Goal: Task Accomplishment & Management: Manage account settings

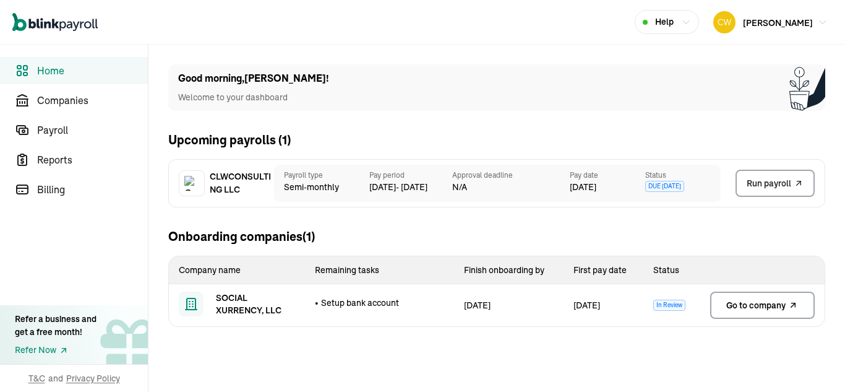
click at [749, 310] on span "Go to company" at bounding box center [755, 305] width 59 height 12
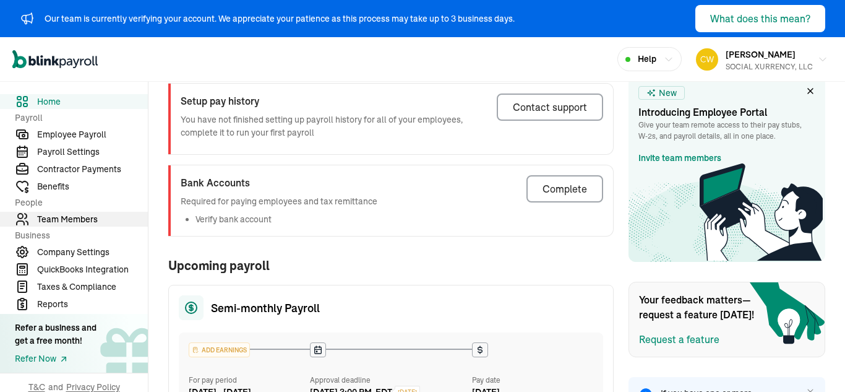
click at [88, 222] on span "Team Members" at bounding box center [92, 219] width 111 height 13
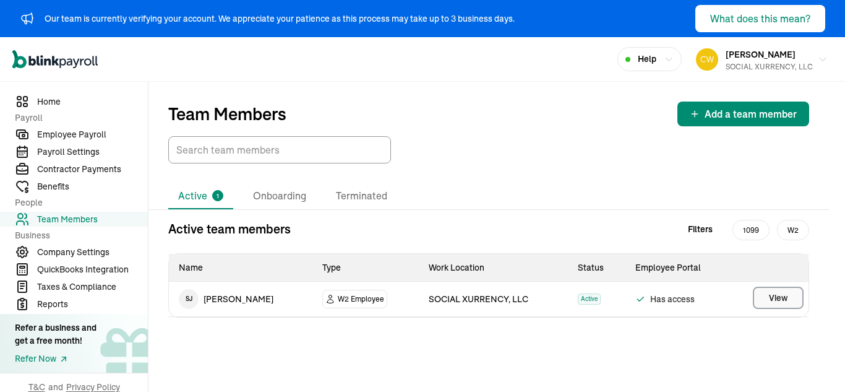
click at [779, 296] on span "View" at bounding box center [778, 297] width 19 height 12
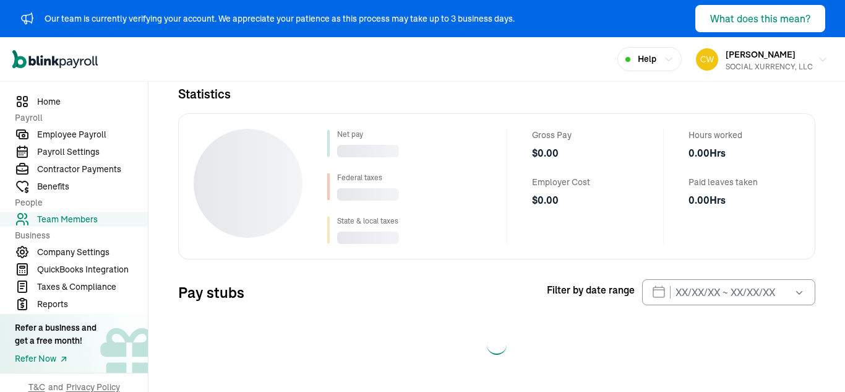
select select "2025"
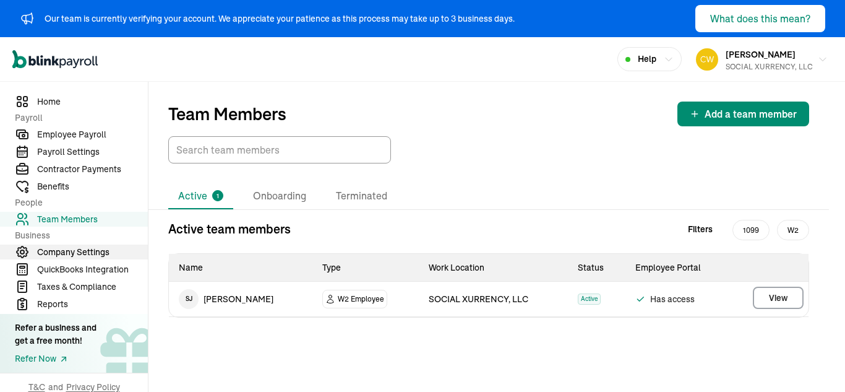
click at [80, 251] on span "Company Settings" at bounding box center [92, 252] width 111 height 13
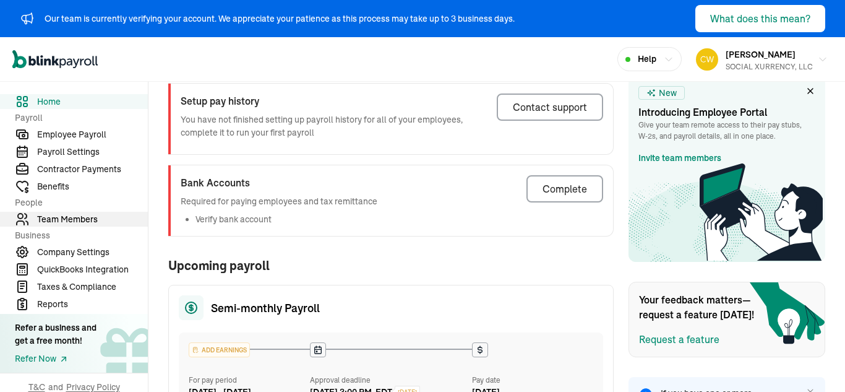
click at [88, 222] on span "Team Members" at bounding box center [92, 219] width 111 height 13
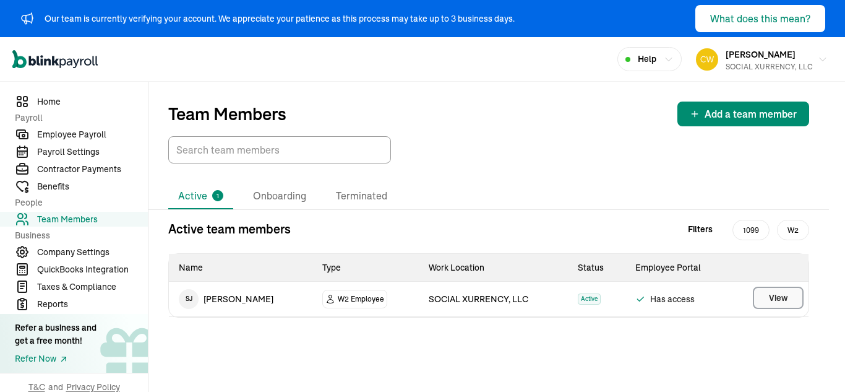
click at [779, 296] on span "View" at bounding box center [778, 297] width 19 height 12
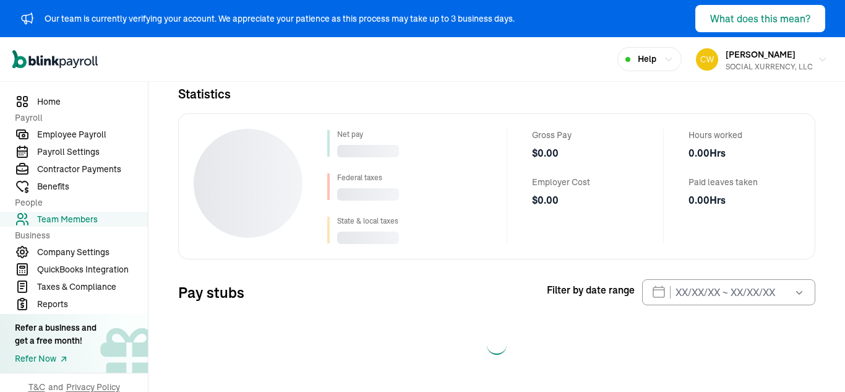
select select "2025"
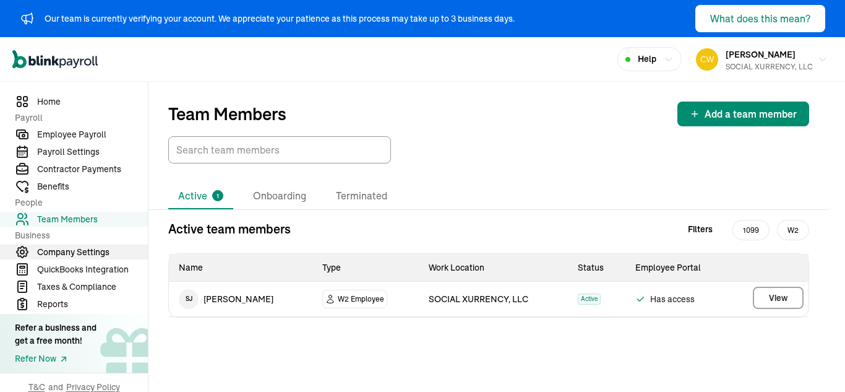
click at [80, 251] on span "Company Settings" at bounding box center [92, 252] width 111 height 13
